Goal: Task Accomplishment & Management: Manage account settings

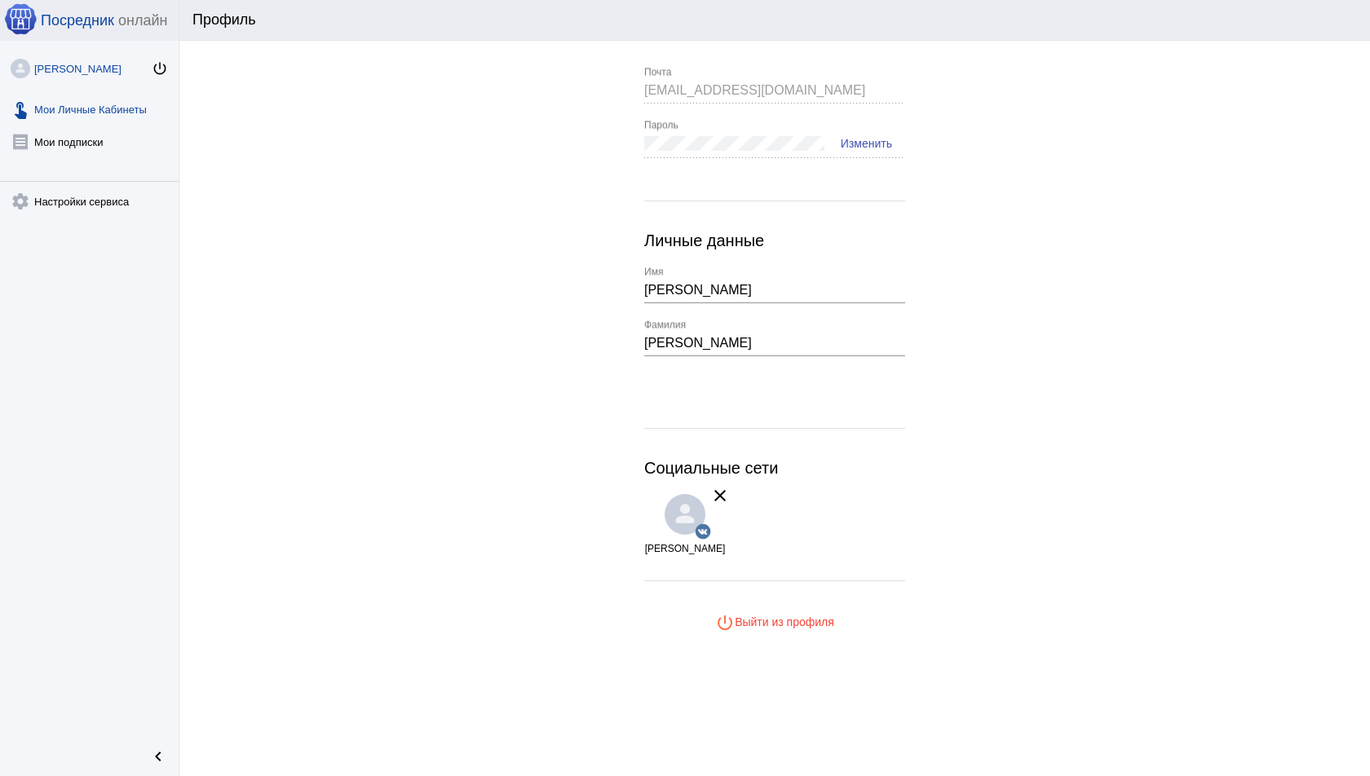
click at [85, 113] on link "touch_app Мои Личные Кабинеты" at bounding box center [89, 106] width 179 height 33
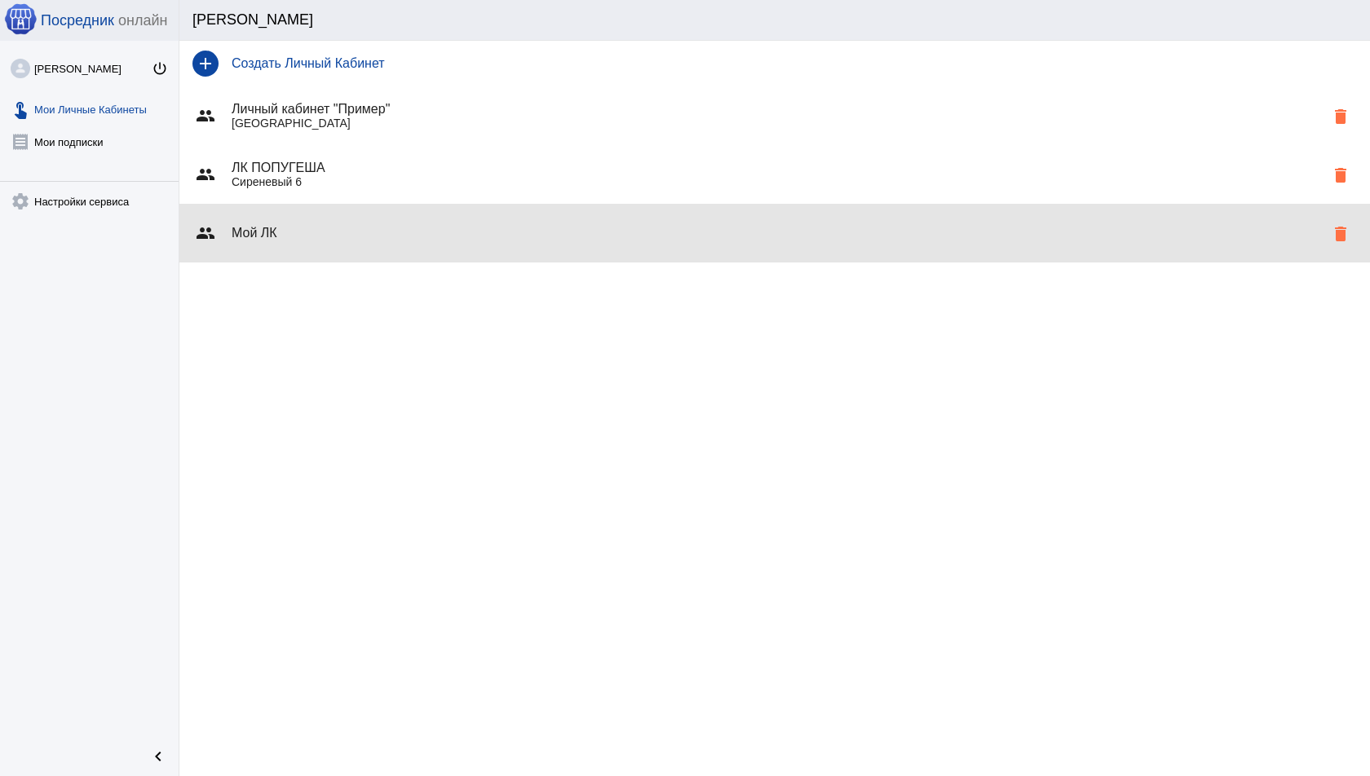
click at [323, 226] on h4 "Мой ЛК" at bounding box center [778, 233] width 1093 height 15
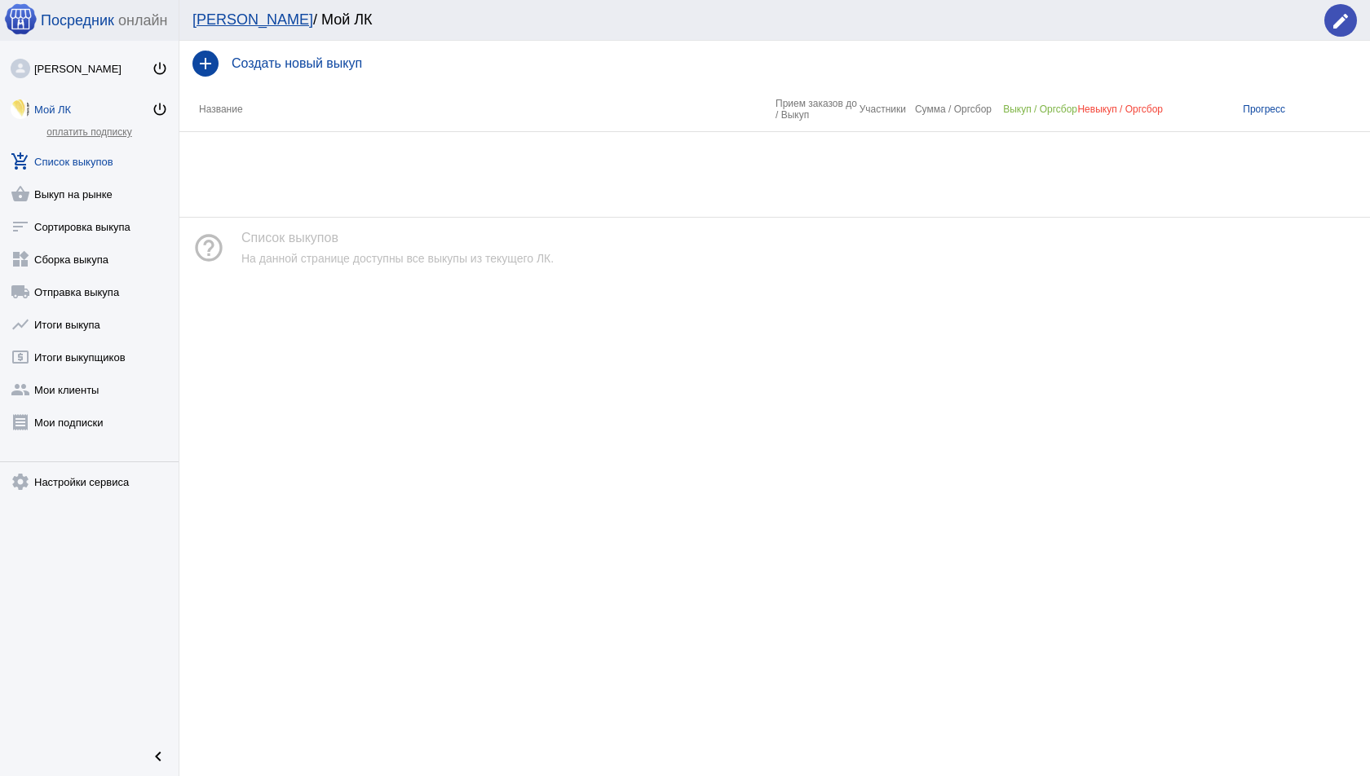
click at [1362, 22] on div "[PERSON_NAME] / Мой ЛК edit" at bounding box center [774, 20] width 1191 height 41
click at [1347, 22] on mat-icon "edit" at bounding box center [1341, 21] width 20 height 20
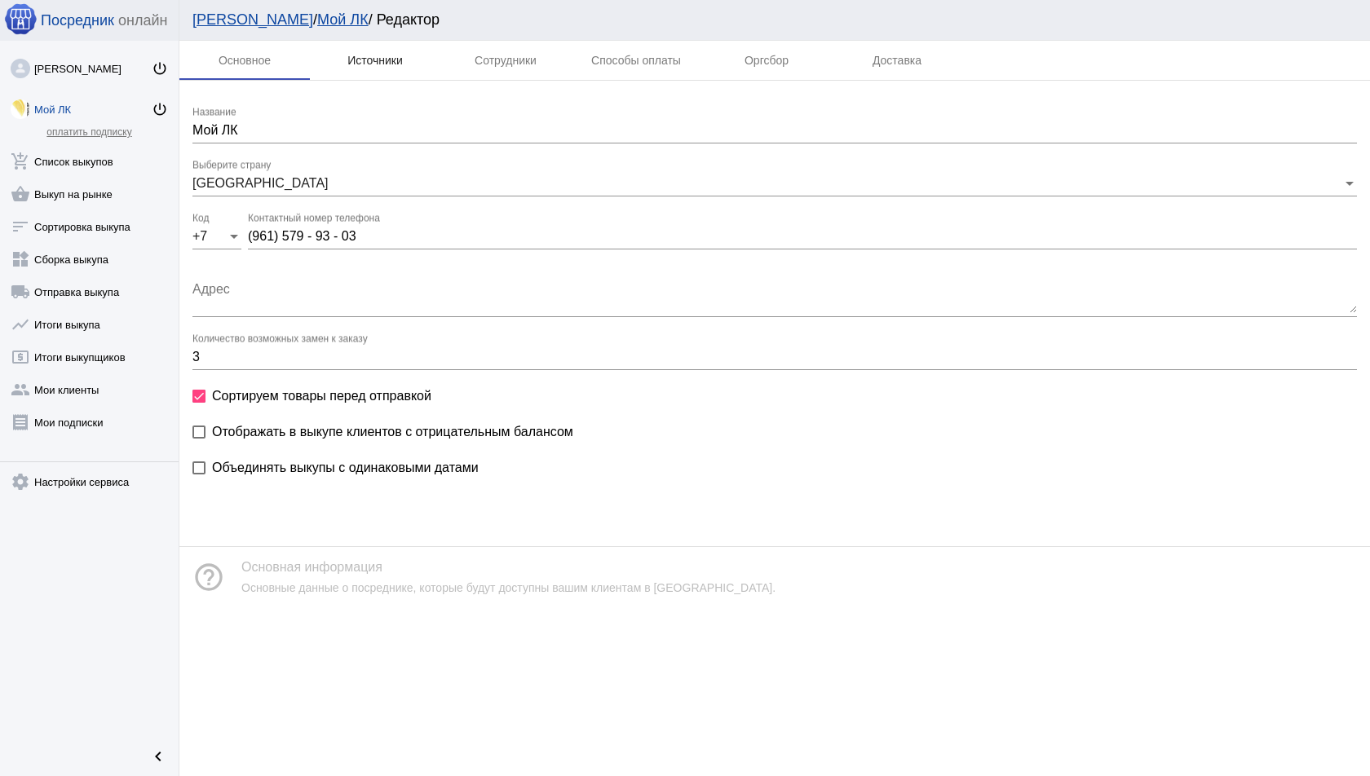
click at [373, 55] on div "Источники" at bounding box center [374, 60] width 55 height 13
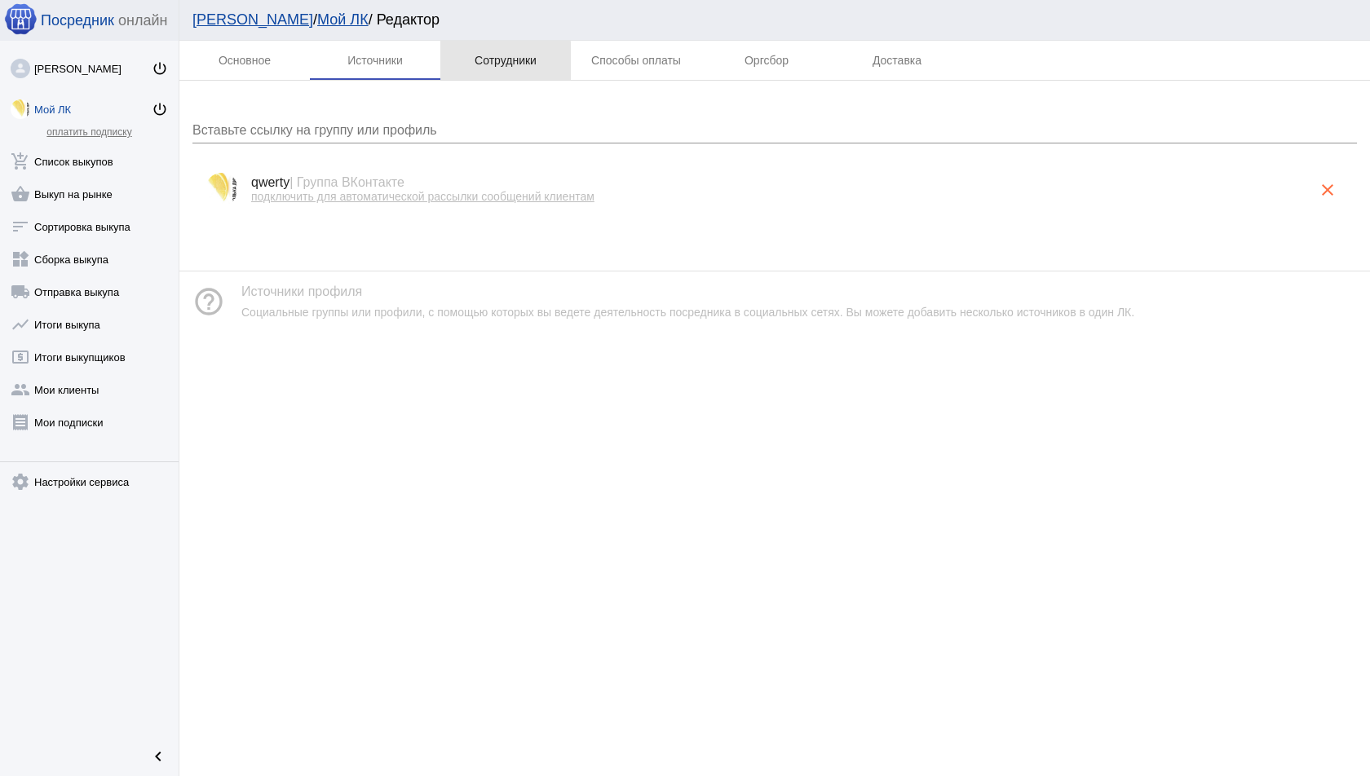
click at [468, 71] on div "Сотрудники" at bounding box center [505, 60] width 130 height 39
click at [399, 67] on div "Источники" at bounding box center [374, 60] width 55 height 13
click at [605, 193] on p "подключить для автоматической рассылки сообщений клиентам" at bounding box center [781, 196] width 1060 height 13
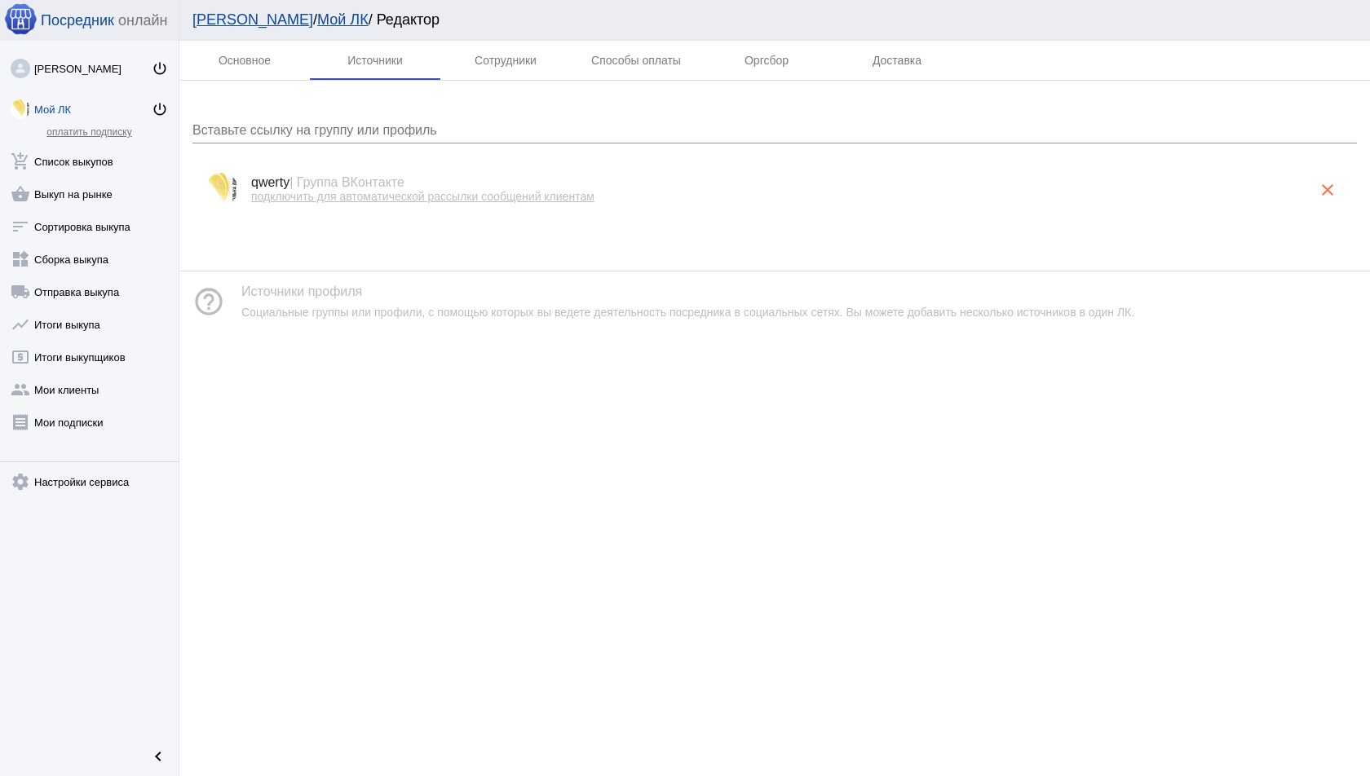
copy div "подключить для автоматической рассылки сообщений клиентам clear"
click at [347, 141] on div "Вставьте ссылку на группу или профиль" at bounding box center [774, 125] width 1165 height 37
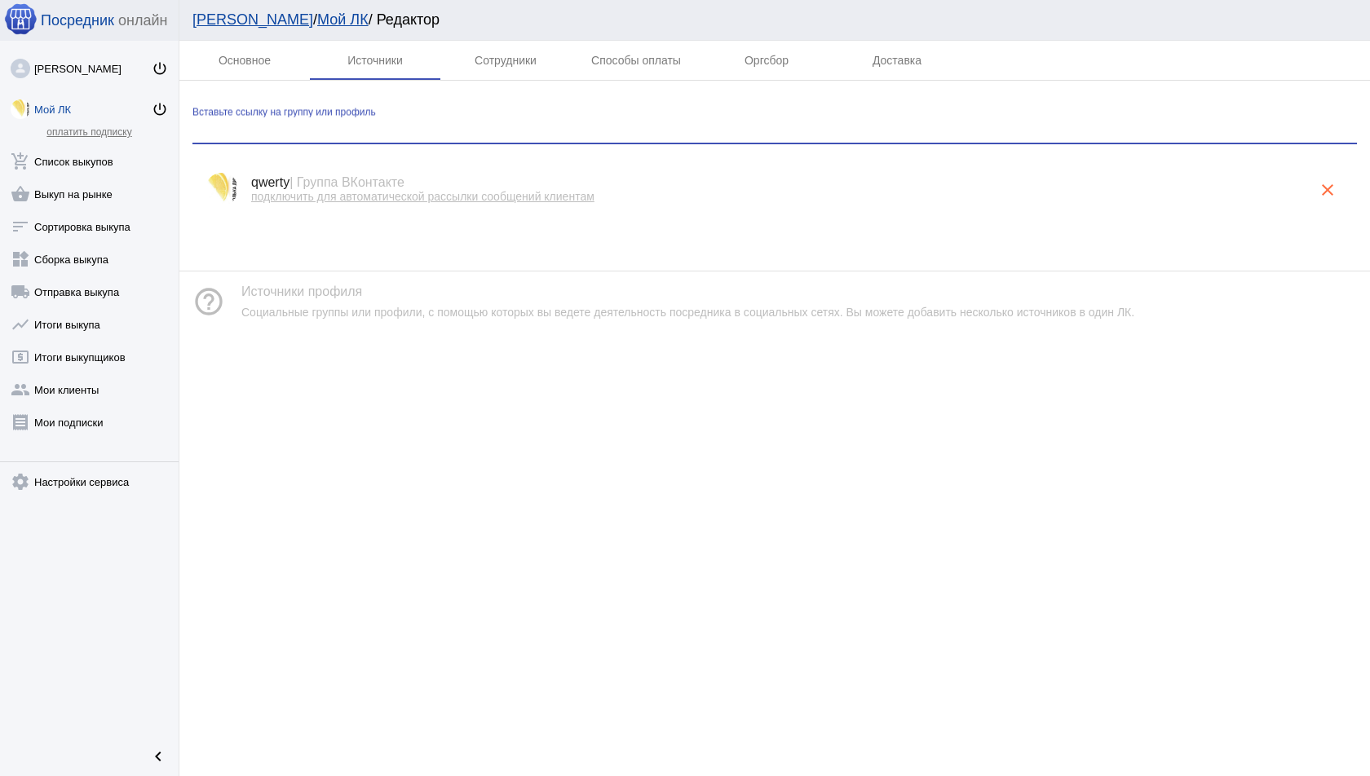
click at [347, 193] on span "подключить для автоматической рассылки сообщений клиентам" at bounding box center [422, 196] width 343 height 13
